Goal: Obtain resource: Obtain resource

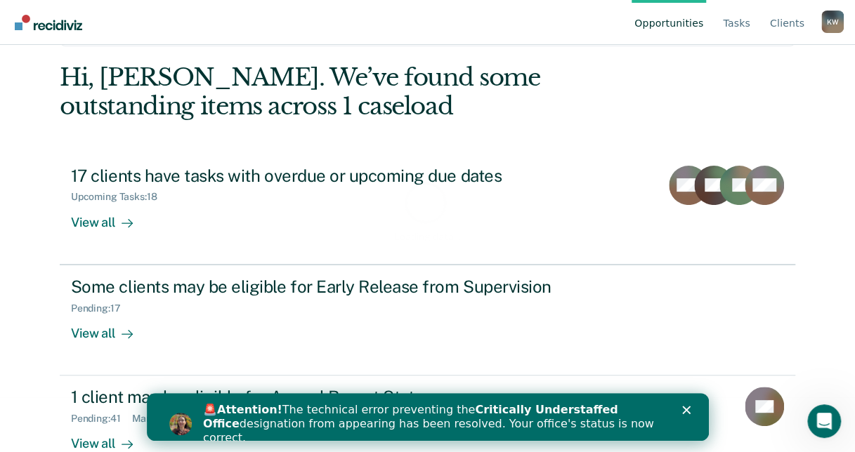
scroll to position [87, 0]
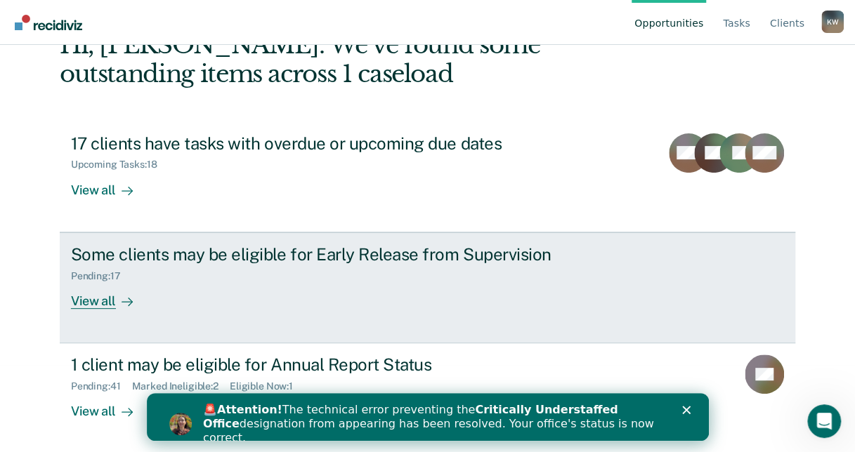
click at [167, 278] on div "Pending : 17" at bounding box center [317, 274] width 493 height 18
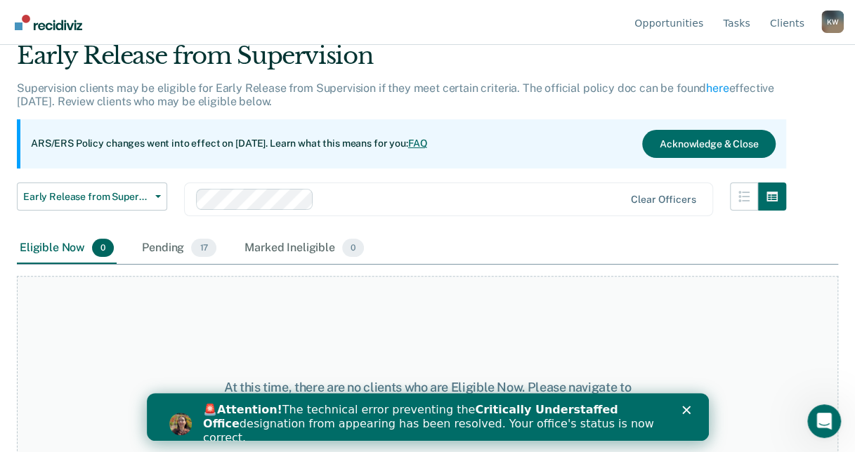
scroll to position [117, 0]
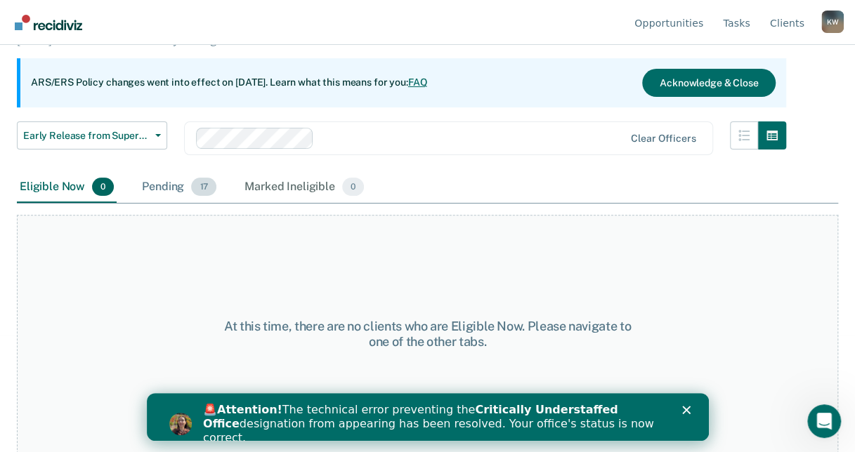
click at [170, 190] on div "Pending 17" at bounding box center [179, 187] width 80 height 31
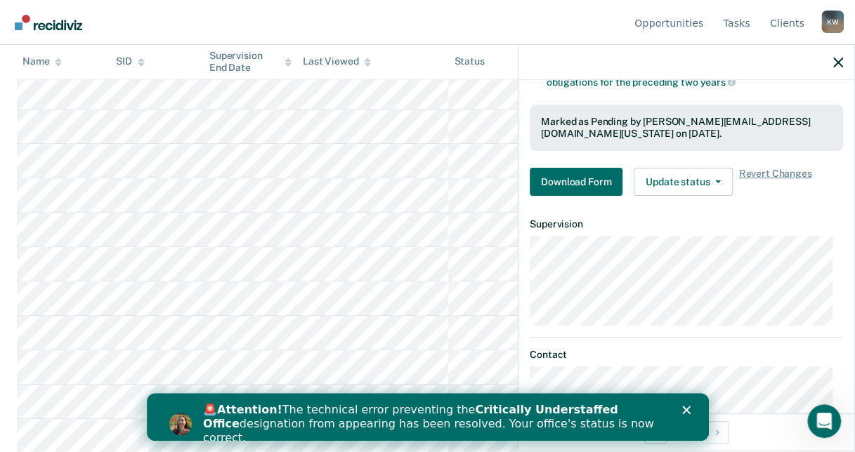
scroll to position [371, 0]
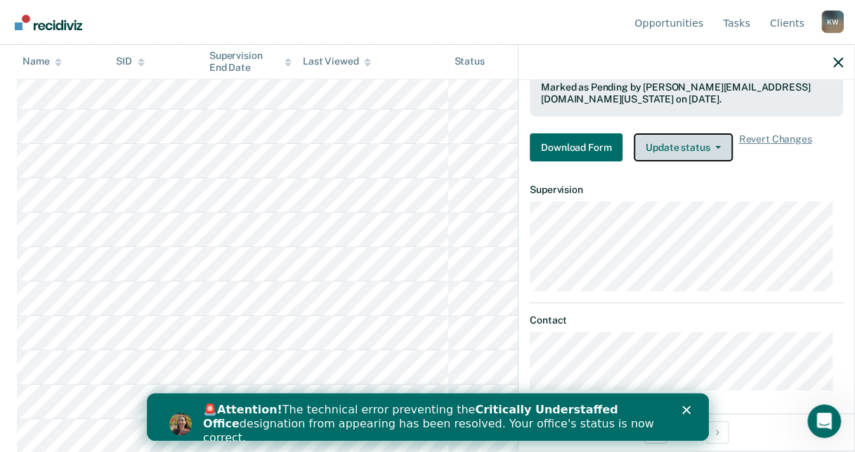
click at [695, 143] on button "Update status" at bounding box center [683, 147] width 99 height 28
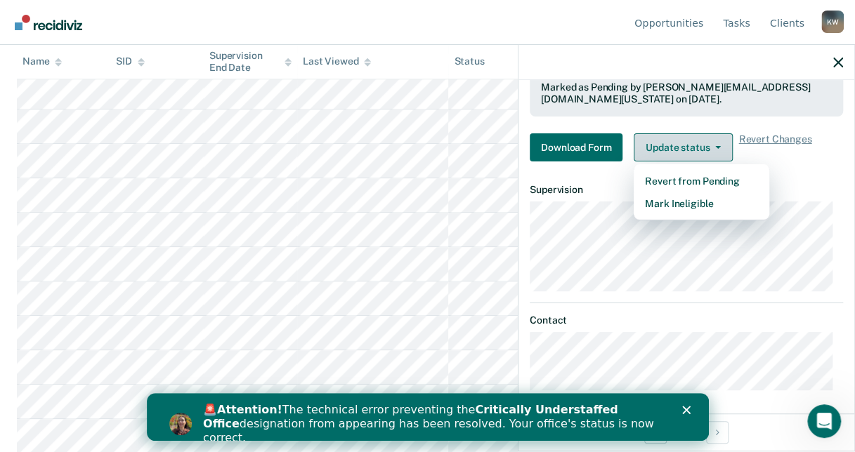
click at [695, 143] on button "Update status" at bounding box center [683, 147] width 99 height 28
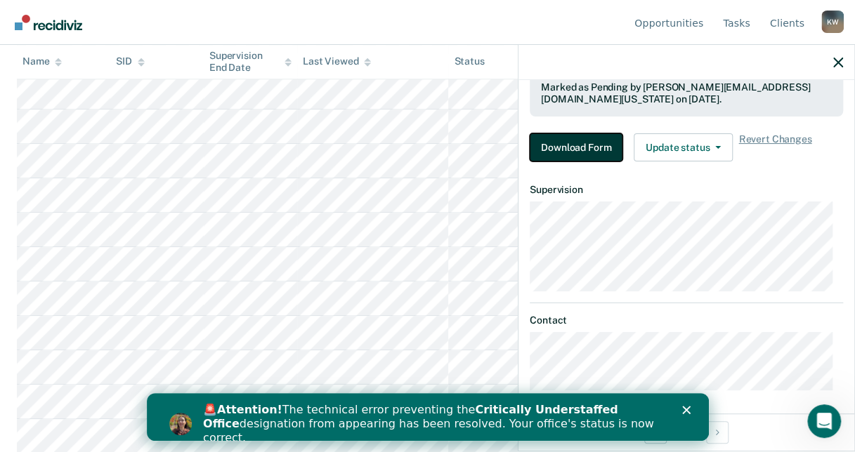
click at [605, 144] on button "Download Form" at bounding box center [576, 147] width 93 height 28
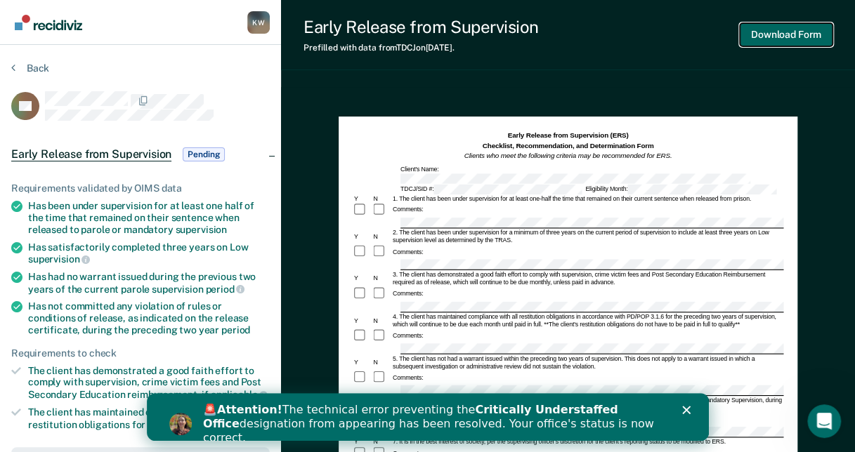
click at [760, 34] on button "Download Form" at bounding box center [786, 34] width 93 height 23
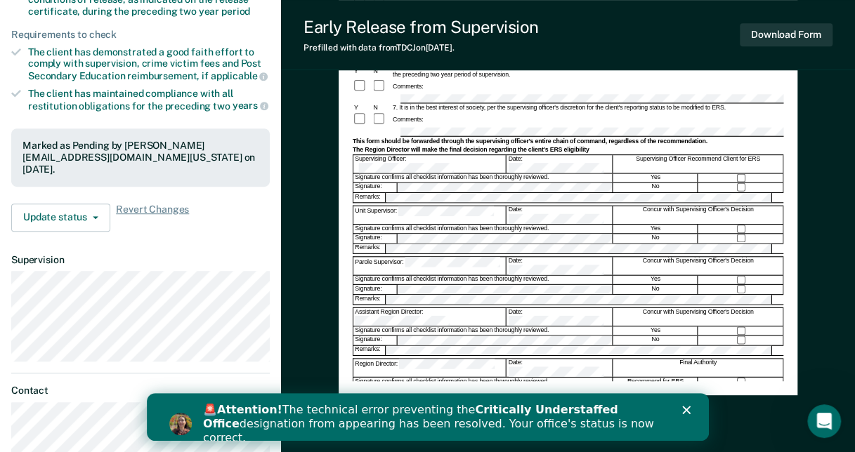
scroll to position [351, 0]
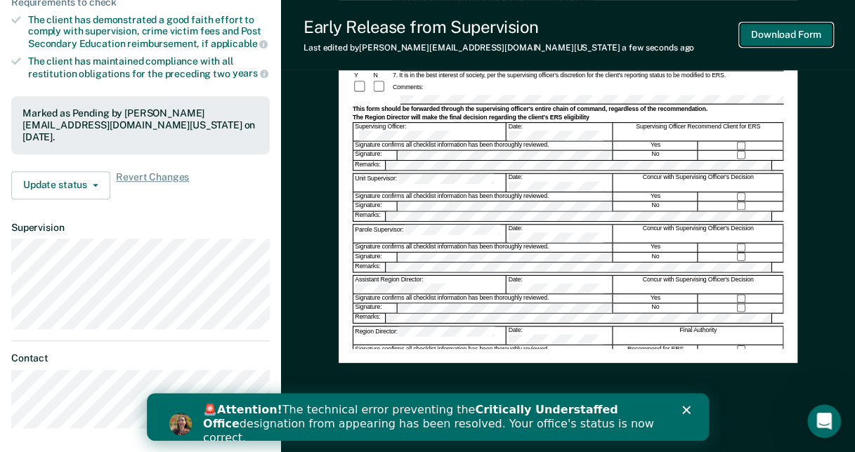
click at [748, 33] on button "Download Form" at bounding box center [786, 34] width 93 height 23
